Goal: Information Seeking & Learning: Learn about a topic

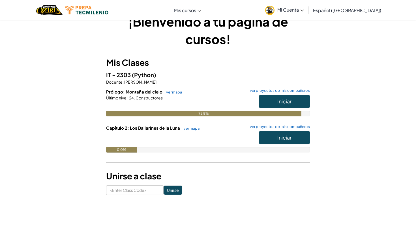
scroll to position [12, 0]
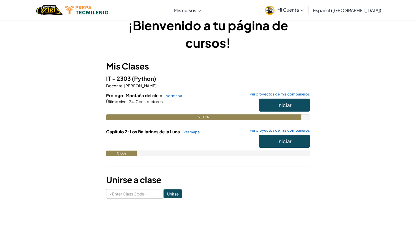
click at [278, 142] on span "Iniciar" at bounding box center [284, 141] width 14 height 7
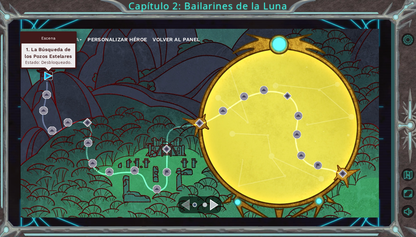
click at [49, 77] on img at bounding box center [48, 76] width 8 height 8
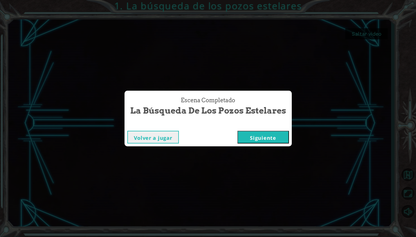
click at [276, 139] on button "Siguiente" at bounding box center [262, 137] width 51 height 13
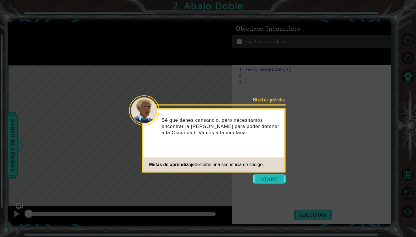
click at [269, 177] on button "Start" at bounding box center [269, 179] width 32 height 9
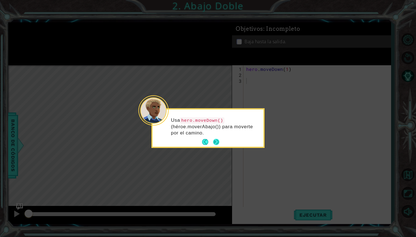
click at [218, 142] on button "Next" at bounding box center [216, 142] width 6 height 6
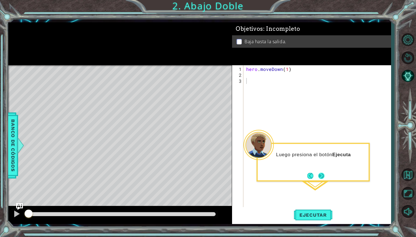
click at [324, 173] on button "Next" at bounding box center [321, 176] width 6 height 6
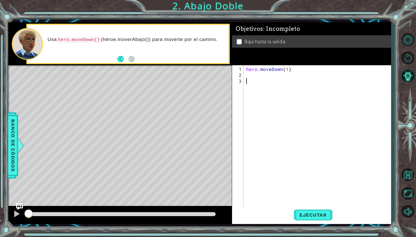
click at [249, 78] on div "hero . moveDown ( 1 )" at bounding box center [318, 143] width 147 height 154
click at [249, 77] on div "hero . moveDown ( 1 )" at bounding box center [318, 143] width 147 height 154
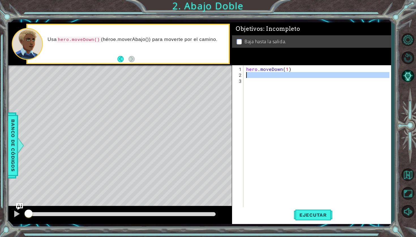
click at [250, 85] on div "hero . moveDown ( 1 )" at bounding box center [318, 143] width 147 height 154
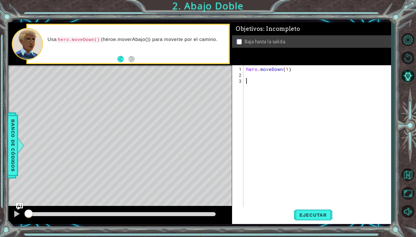
click at [248, 77] on div "hero . moveDown ( 1 )" at bounding box center [318, 143] width 147 height 154
click at [269, 83] on div "her o.moveDown Toca enter" at bounding box center [295, 88] width 107 height 20
type textarea "hero.moveDown(1)"
click at [260, 83] on div "hero . moveDown ( 1 ) hero . moveDown ( 1 )" at bounding box center [318, 143] width 147 height 154
type textarea "g"
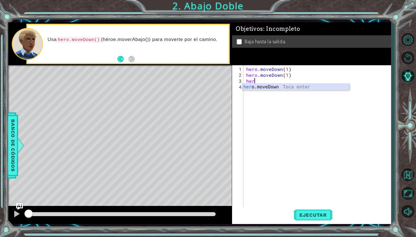
click at [268, 88] on div "her o.moveDown Toca enter" at bounding box center [295, 94] width 107 height 20
type textarea "hero.moveDown(1)"
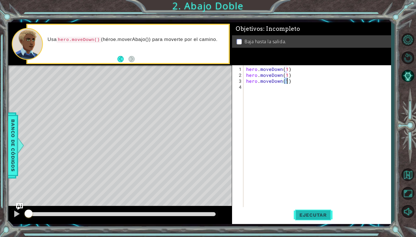
click at [311, 214] on span "Ejecutar" at bounding box center [312, 215] width 39 height 6
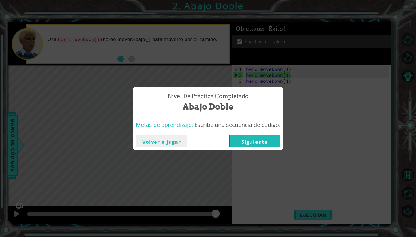
click at [256, 140] on button "Siguiente" at bounding box center [254, 141] width 51 height 13
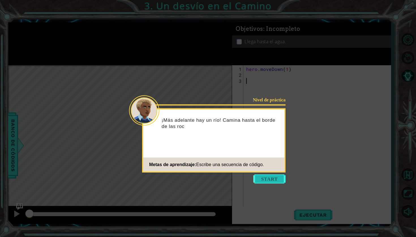
click at [269, 178] on button "Start" at bounding box center [269, 179] width 32 height 9
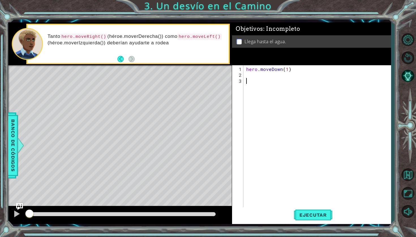
click at [248, 76] on div "hero . moveDown ( 1 )" at bounding box center [318, 143] width 147 height 154
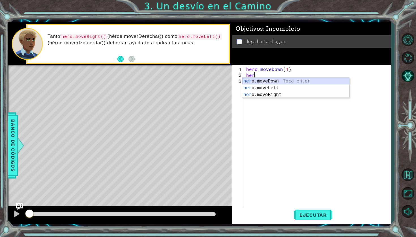
click at [264, 79] on div "her o.moveDown Toca enter her o.moveLeft [PERSON_NAME] enter her o.moveRight To…" at bounding box center [295, 95] width 107 height 34
type textarea "hero.moveDown(1)"
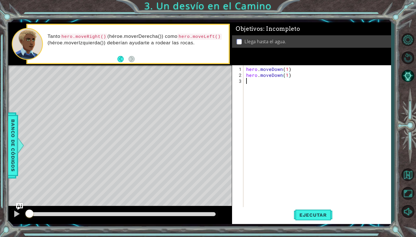
click at [263, 81] on div "hero . moveDown ( 1 ) hero . moveDown ( 1 )" at bounding box center [318, 143] width 147 height 154
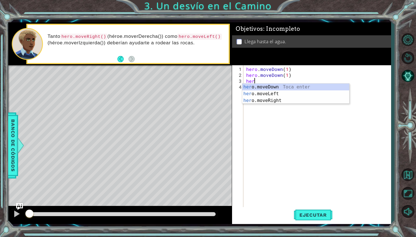
scroll to position [0, 0]
click at [269, 100] on div "hero .moveDown Toca enter hero .moveLeft Toca enter hero .moveRight Toca enter" at bounding box center [295, 101] width 107 height 34
type textarea "hero.moveRight(1)"
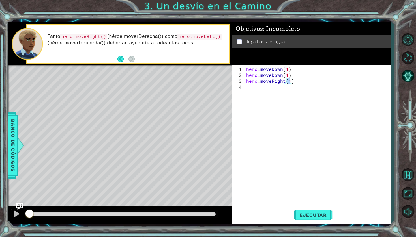
click at [262, 89] on div "hero . moveDown ( 1 ) hero . moveDown ( 1 ) hero . moveRight ( 1 )" at bounding box center [318, 143] width 147 height 154
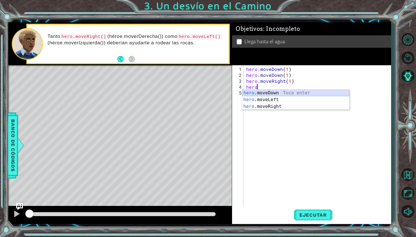
click at [269, 90] on div "hero .moveDown Toca enter hero .moveLeft Toca enter hero .moveRight Toca enter" at bounding box center [295, 100] width 107 height 20
type textarea "hero.moveDown(1)"
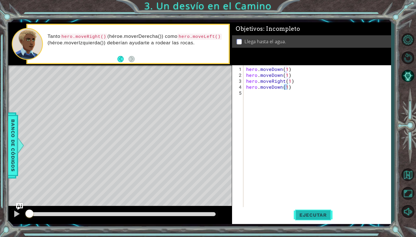
click at [319, 213] on span "Ejecutar" at bounding box center [312, 215] width 39 height 6
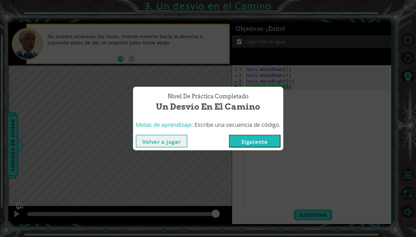
click at [265, 144] on button "Siguiente" at bounding box center [254, 141] width 51 height 13
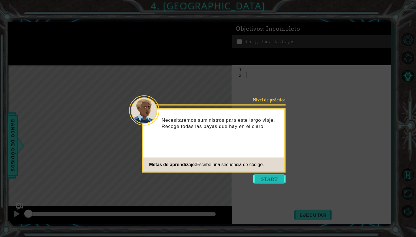
click at [269, 179] on button "Start" at bounding box center [269, 179] width 32 height 9
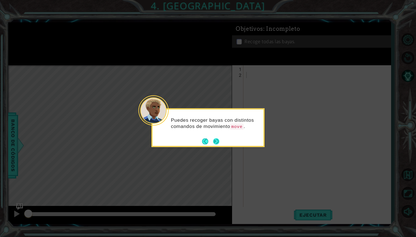
click at [219, 142] on button "Next" at bounding box center [216, 141] width 6 height 6
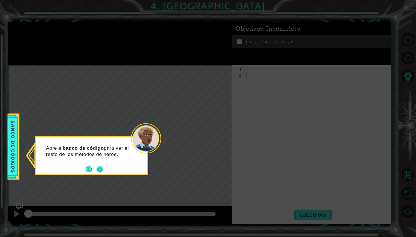
click at [98, 167] on button "Next" at bounding box center [99, 169] width 6 height 6
click at [98, 168] on button "Next" at bounding box center [100, 170] width 6 height 6
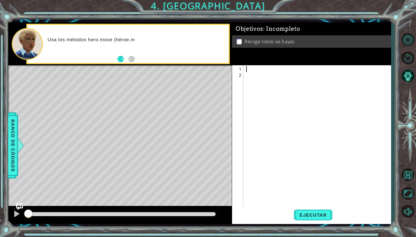
click at [256, 70] on div at bounding box center [318, 143] width 147 height 154
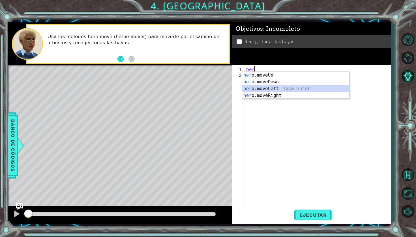
click at [274, 88] on div "her o.moveUp Toca enter her o.moveDown Toca enter her o.moveLeft [PERSON_NAME] …" at bounding box center [295, 92] width 107 height 41
type textarea "hero.moveLeft(1)"
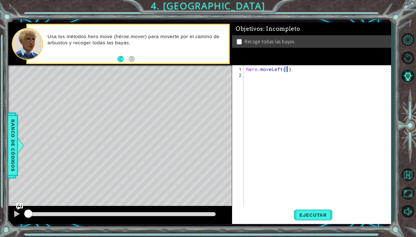
click at [269, 82] on div "hero . moveLeft ( 1 )" at bounding box center [318, 143] width 147 height 154
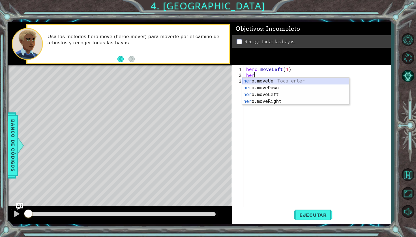
click at [270, 84] on div "her o.moveUp Toca enter her o.moveDown Toca enter her o.moveLeft [PERSON_NAME] …" at bounding box center [295, 98] width 107 height 41
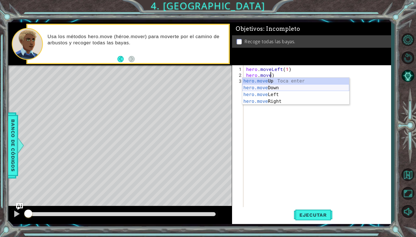
click at [284, 85] on div "hero.move Up Toca enter hero.move Down Toca enter hero.move Left Toca enter her…" at bounding box center [295, 98] width 107 height 41
type textarea "hero.moveDown(1)"
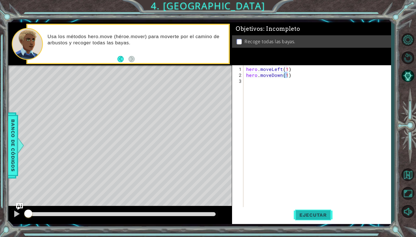
click at [306, 215] on span "Ejecutar" at bounding box center [312, 215] width 39 height 6
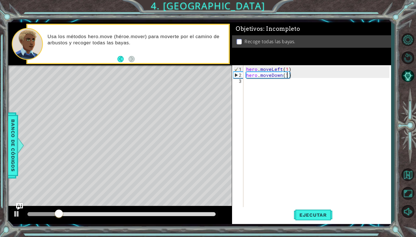
click at [274, 85] on div "hero . moveLeft ( 1 ) hero . moveDown ( 1 )" at bounding box center [318, 143] width 147 height 154
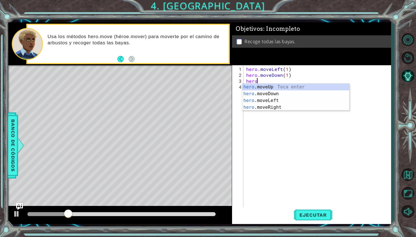
scroll to position [0, 0]
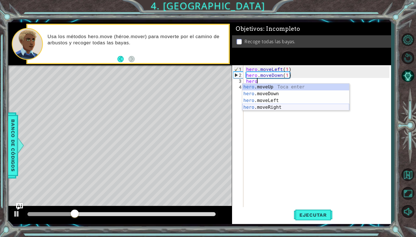
click at [267, 106] on div "hero .moveUp Toca enter hero .moveDown Toca enter hero .moveLeft Toca enter her…" at bounding box center [295, 104] width 107 height 41
type textarea "hero.moveRight(1)"
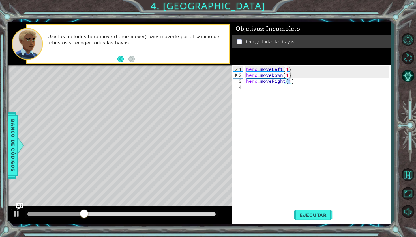
click at [250, 91] on div "hero . moveLeft ( 1 ) hero . moveDown ( 1 ) hero . moveRight ( 1 )" at bounding box center [318, 143] width 147 height 154
click at [283, 81] on div "hero . moveLeft ( 1 ) hero . moveDown ( 1 ) hero . moveRight ( 1 ) her" at bounding box center [318, 143] width 147 height 154
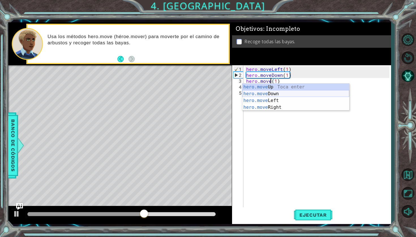
click at [278, 98] on div "hero.move Up Toca enter hero.move Down Toca enter hero.move Left Toca enter her…" at bounding box center [295, 104] width 107 height 41
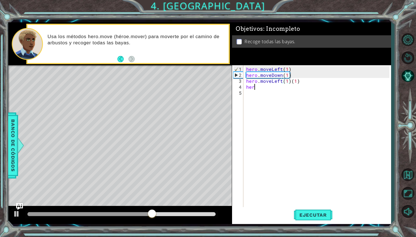
click at [261, 89] on div "hero . moveLeft ( 1 ) hero . moveDown ( 1 ) hero . moveLeft ( 1 ) ( 1 ) her" at bounding box center [318, 143] width 147 height 154
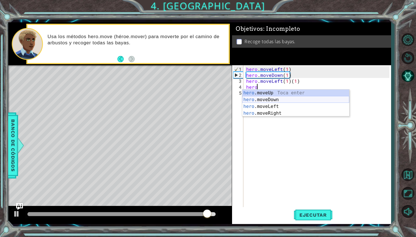
click at [262, 101] on div "hero .moveUp Toca enter hero .moveDown Toca enter hero .moveLeft Toca enter her…" at bounding box center [295, 110] width 107 height 41
type textarea "hero.moveDown(1)"
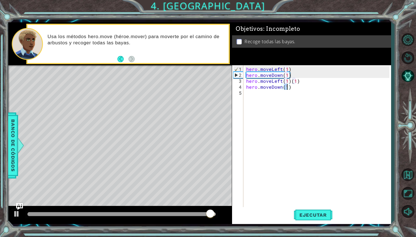
click at [259, 96] on div "hero . moveLeft ( 1 ) hero . moveDown ( 1 ) hero . moveLeft ( 1 ) ( 1 ) hero . …" at bounding box center [318, 143] width 147 height 154
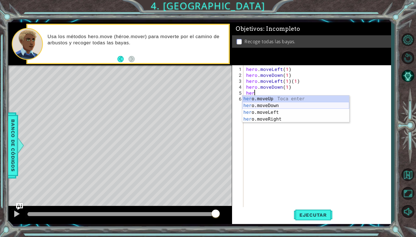
click at [259, 106] on div "her o.moveUp Toca enter her o.moveDown Toca enter her o.moveLeft [PERSON_NAME] …" at bounding box center [295, 116] width 107 height 41
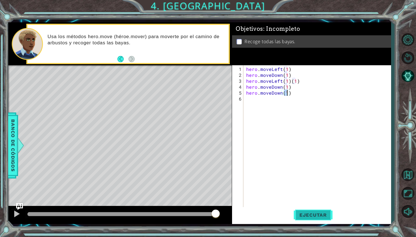
click at [311, 211] on button "Ejecutar" at bounding box center [312, 215] width 39 height 16
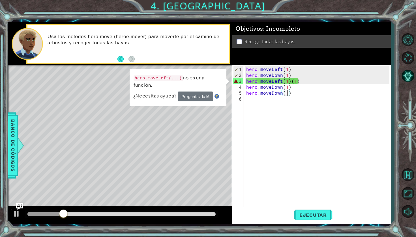
click at [312, 79] on div "hero . moveLeft ( 1 ) hero . moveDown ( 1 ) hero . moveLeft ( 1 ) ( 1 ) hero . …" at bounding box center [318, 143] width 147 height 154
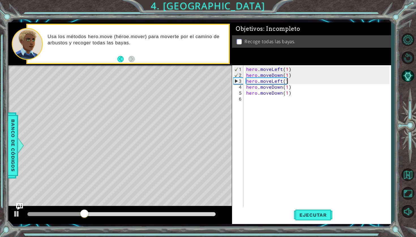
scroll to position [0, 3]
type textarea "hero.moveLeft(1)"
click at [306, 217] on span "Ejecutar" at bounding box center [312, 215] width 39 height 6
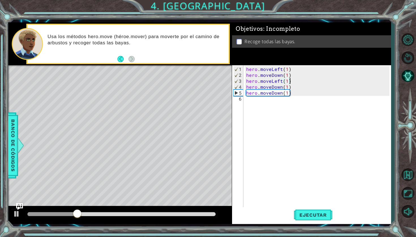
click at [244, 100] on div "hero.moveLeft(1) 1 2 3 4 5 6 hero . moveLeft ( 1 ) hero . moveDown ( 1 ) hero .…" at bounding box center [310, 136] width 157 height 142
click at [245, 100] on div "hero . moveLeft ( 1 ) hero . moveDown ( 1 ) hero . moveLeft ( 1 ) hero . moveDo…" at bounding box center [318, 143] width 147 height 154
type textarea "j"
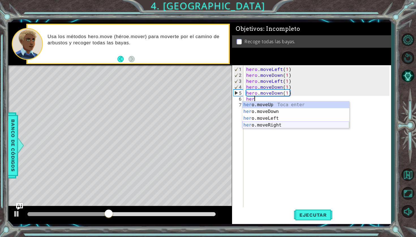
click at [259, 125] on div "her o.moveUp Toca enter her o.moveDown Toca enter her o.moveLeft [PERSON_NAME] …" at bounding box center [295, 121] width 107 height 41
type textarea "hero.moveRight(1)"
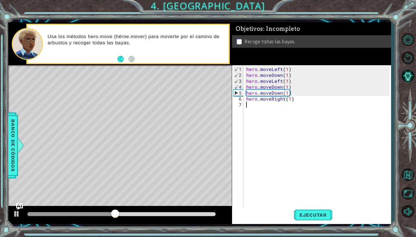
click at [261, 105] on div "hero . moveLeft ( 1 ) hero . moveDown ( 1 ) hero . moveLeft ( 1 ) hero . moveDo…" at bounding box center [318, 143] width 147 height 154
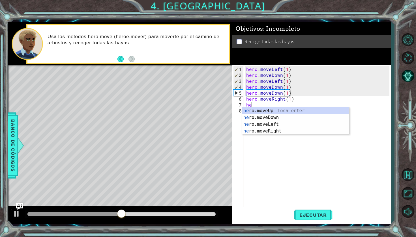
type textarea "her"
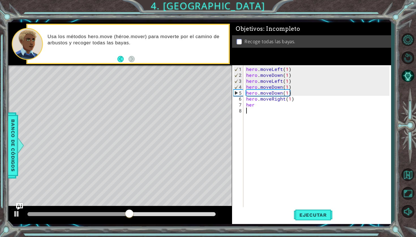
click at [271, 135] on div "hero . moveLeft ( 1 ) hero . moveDown ( 1 ) hero . moveLeft ( 1 ) hero . moveDo…" at bounding box center [318, 143] width 147 height 154
click at [255, 106] on div "hero . moveLeft ( 1 ) hero . moveDown ( 1 ) hero . moveLeft ( 1 ) hero . moveDo…" at bounding box center [318, 143] width 147 height 154
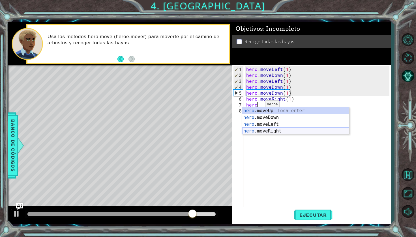
click at [266, 129] on div "hero .moveUp Toca enter hero .moveDown Toca enter hero .moveLeft Toca enter her…" at bounding box center [295, 127] width 107 height 41
type textarea "hero.moveRight(1)"
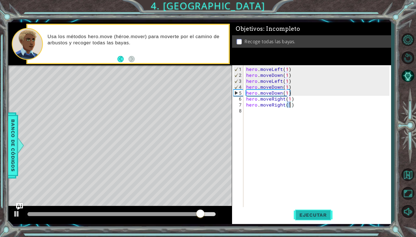
click at [325, 216] on span "Ejecutar" at bounding box center [312, 215] width 39 height 6
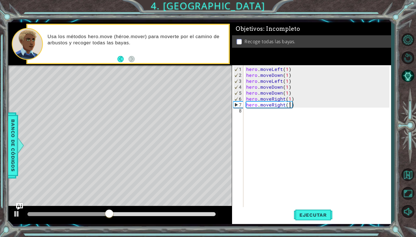
click at [256, 114] on div "hero . moveLeft ( 1 ) hero . moveDown ( 1 ) hero . moveLeft ( 1 ) hero . moveDo…" at bounding box center [318, 143] width 147 height 154
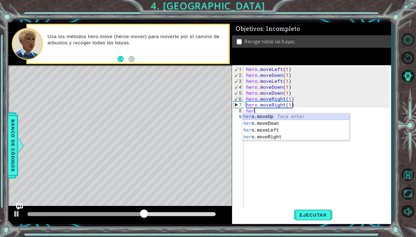
click at [271, 115] on div "her o.moveUp Toca enter her o.moveDown Toca enter her o.moveLeft [PERSON_NAME] …" at bounding box center [295, 133] width 107 height 41
type textarea "hero.moveUp(1)"
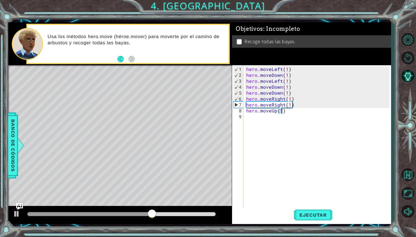
click at [262, 117] on div "hero . moveLeft ( 1 ) hero . moveDown ( 1 ) hero . moveLeft ( 1 ) hero . moveDo…" at bounding box center [318, 143] width 147 height 154
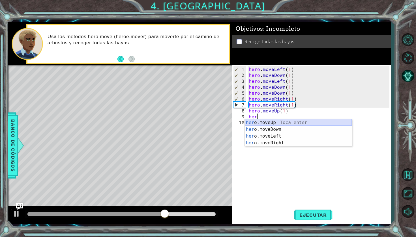
click at [268, 124] on div "her o.moveUp Toca enter her o.moveDown Toca enter her o.moveLeft [PERSON_NAME] …" at bounding box center [298, 139] width 107 height 41
type textarea "hero.moveUp(1)"
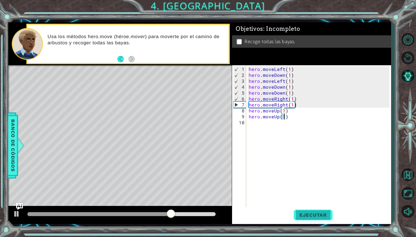
click at [304, 220] on button "Ejecutar" at bounding box center [312, 215] width 39 height 16
